Goal: Navigation & Orientation: Find specific page/section

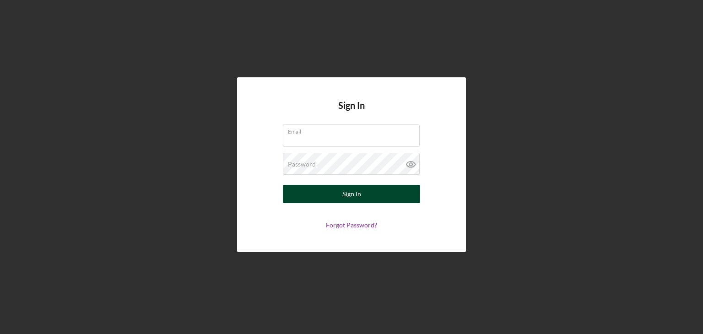
type input "[EMAIL_ADDRESS][DOMAIN_NAME]"
click at [356, 194] on div "Sign In" at bounding box center [351, 194] width 19 height 18
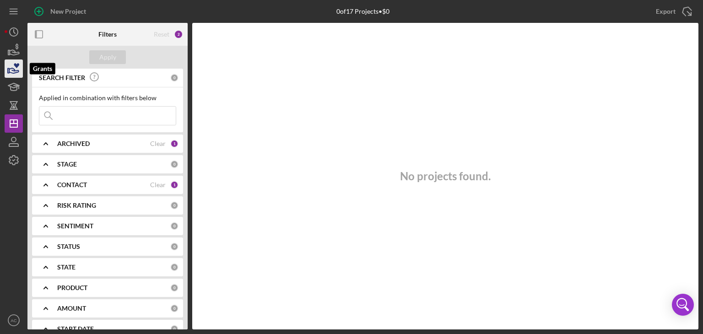
click at [8, 69] on polygon "button" at bounding box center [8, 71] width 1 height 5
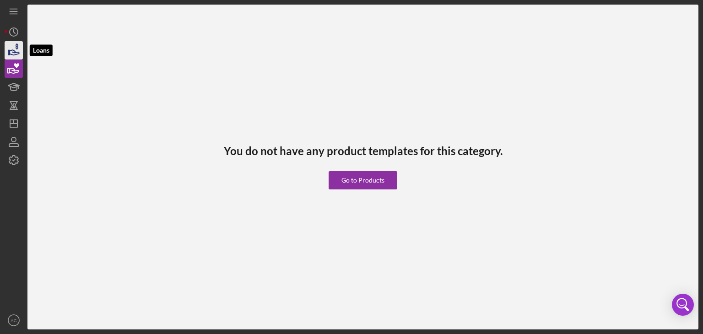
click at [9, 43] on icon "button" at bounding box center [13, 50] width 23 height 23
